Goal: Information Seeking & Learning: Find specific fact

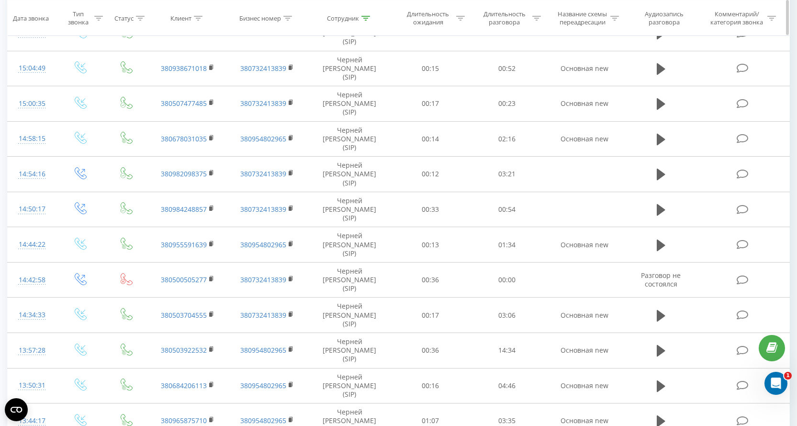
click at [365, 17] on icon at bounding box center [365, 17] width 9 height 5
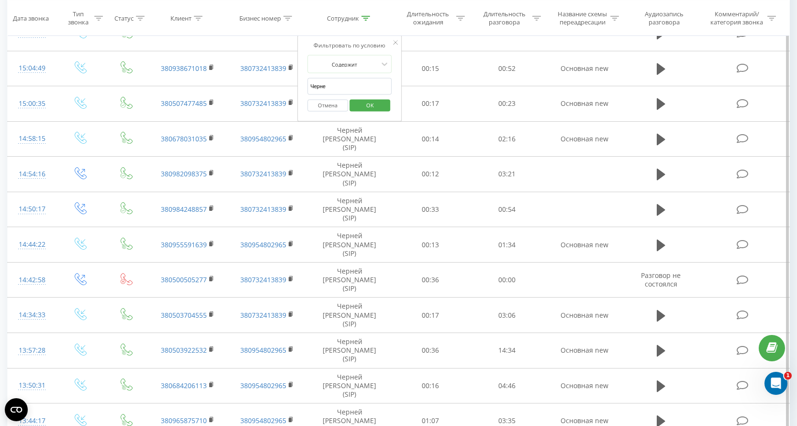
click at [325, 105] on button "Отмена" at bounding box center [327, 105] width 41 height 12
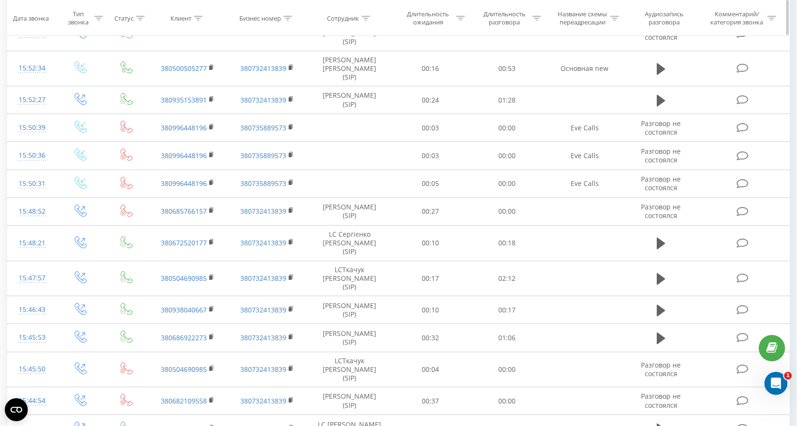
click at [196, 19] on icon at bounding box center [198, 17] width 9 height 5
click at [168, 85] on input "text" at bounding box center [188, 86] width 84 height 17
paste input "380500505277"
click at [198, 104] on span "OK" at bounding box center [207, 104] width 27 height 15
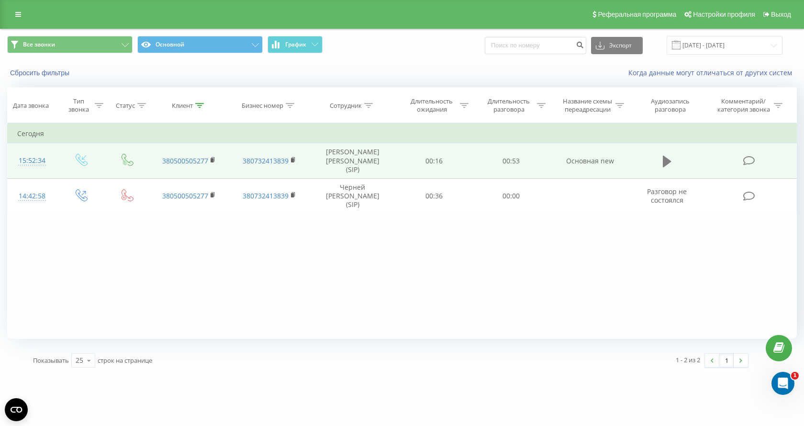
click at [664, 158] on icon at bounding box center [667, 160] width 9 height 11
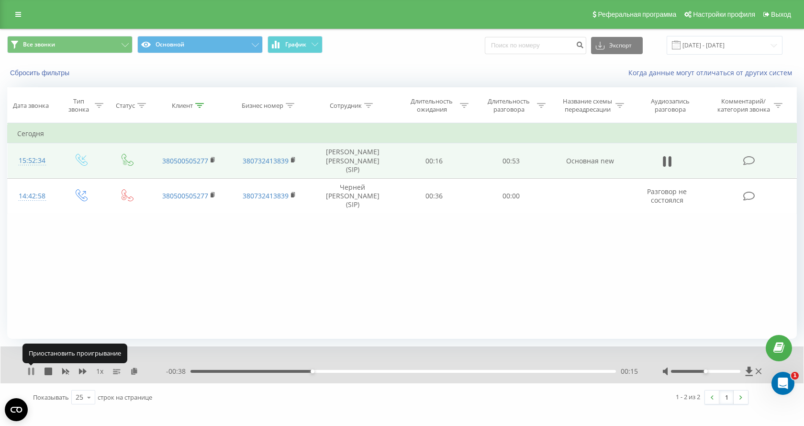
click at [28, 371] on icon at bounding box center [29, 371] width 2 height 8
click at [22, 375] on div "1 x - 00:38 00:15 00:15" at bounding box center [401, 364] width 803 height 37
click at [27, 371] on div "1 x - 00:38 00:15 00:15" at bounding box center [401, 364] width 803 height 37
click at [32, 373] on icon at bounding box center [31, 371] width 8 height 8
click at [30, 372] on icon at bounding box center [29, 371] width 2 height 8
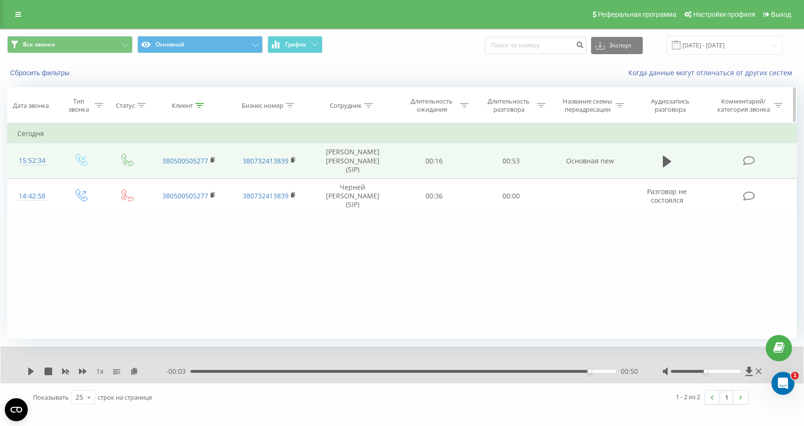
click at [202, 106] on icon at bounding box center [199, 105] width 9 height 5
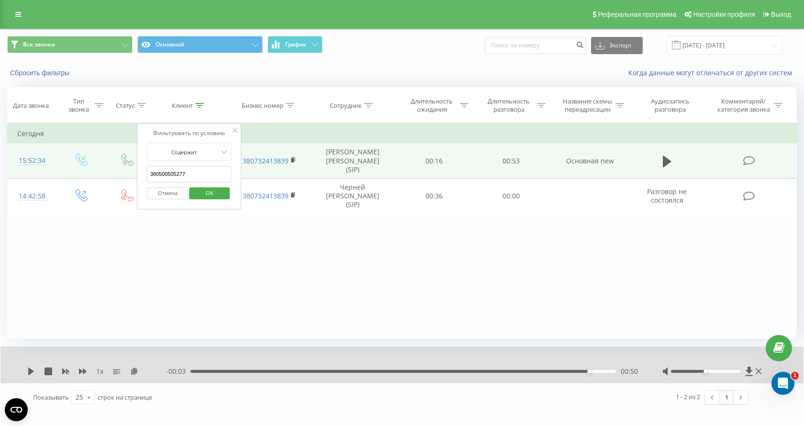
click at [176, 173] on input "380500505277" at bounding box center [189, 174] width 84 height 17
paste input "681889895"
type input "380681889895"
click button "OK" at bounding box center [209, 193] width 41 height 12
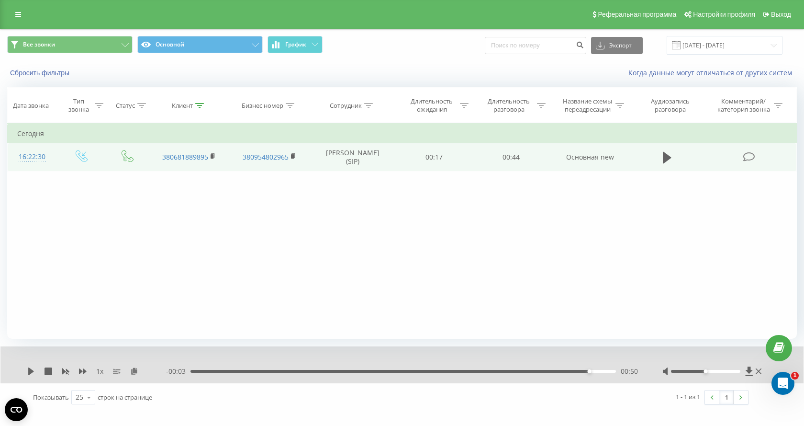
click at [796, 203] on div "Фильтровать по условию Равно Введите значение Отмена OK Фильтровать по условию …" at bounding box center [402, 230] width 790 height 215
click at [667, 157] on icon at bounding box center [667, 157] width 9 height 11
drag, startPoint x: 160, startPoint y: 164, endPoint x: 207, endPoint y: 170, distance: 47.8
click at [207, 170] on td "380681889895" at bounding box center [189, 157] width 80 height 28
copy link "380681889895"
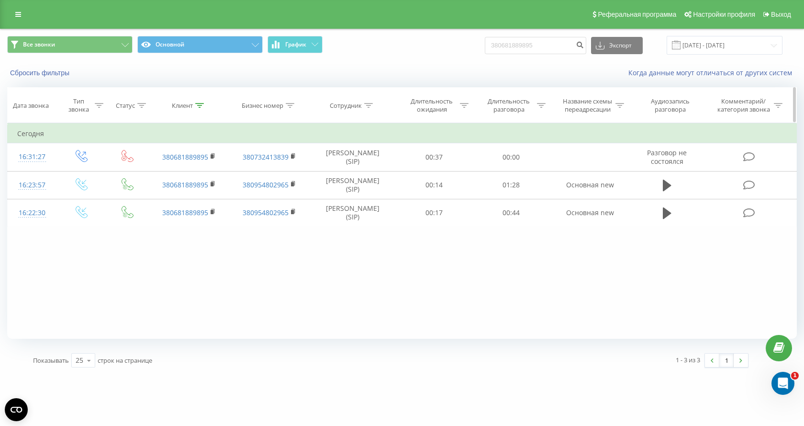
click at [197, 107] on div at bounding box center [199, 105] width 9 height 8
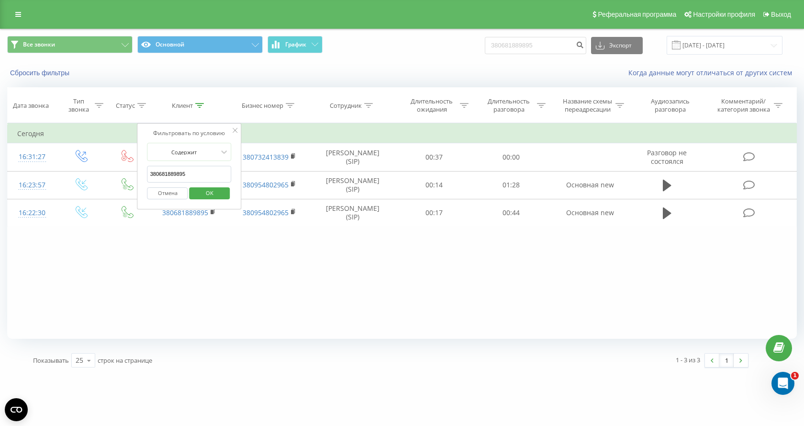
click at [172, 191] on button "Отмена" at bounding box center [167, 193] width 41 height 12
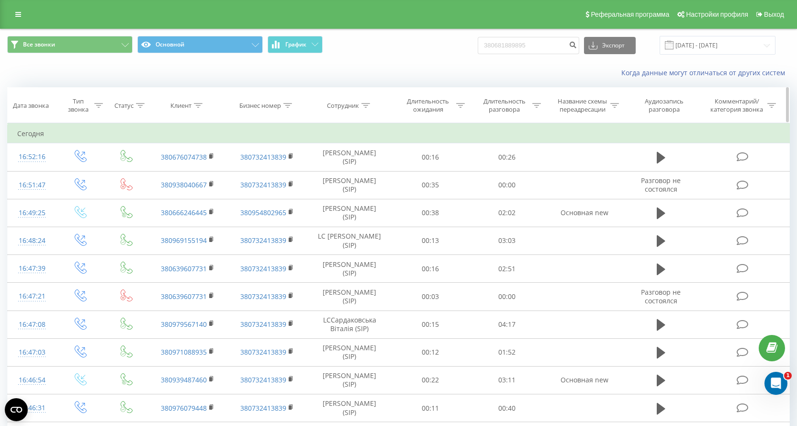
click at [369, 103] on icon at bounding box center [365, 105] width 9 height 5
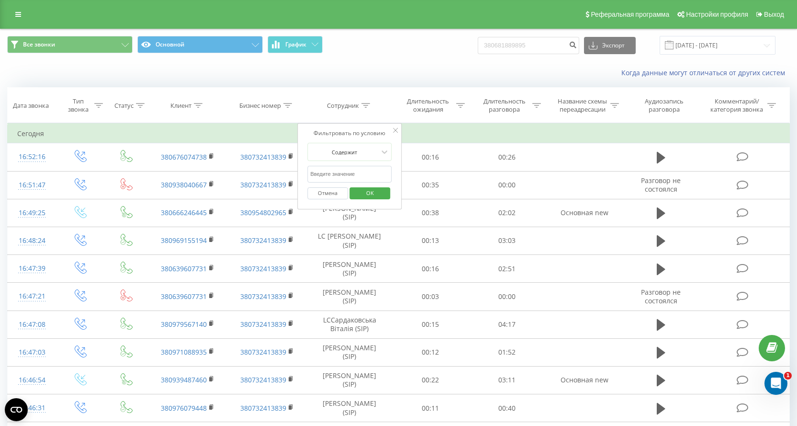
click at [338, 175] on input "text" at bounding box center [349, 174] width 84 height 17
type input "Черне"
click at [366, 195] on span "OK" at bounding box center [370, 192] width 27 height 15
